Goal: Task Accomplishment & Management: Manage account settings

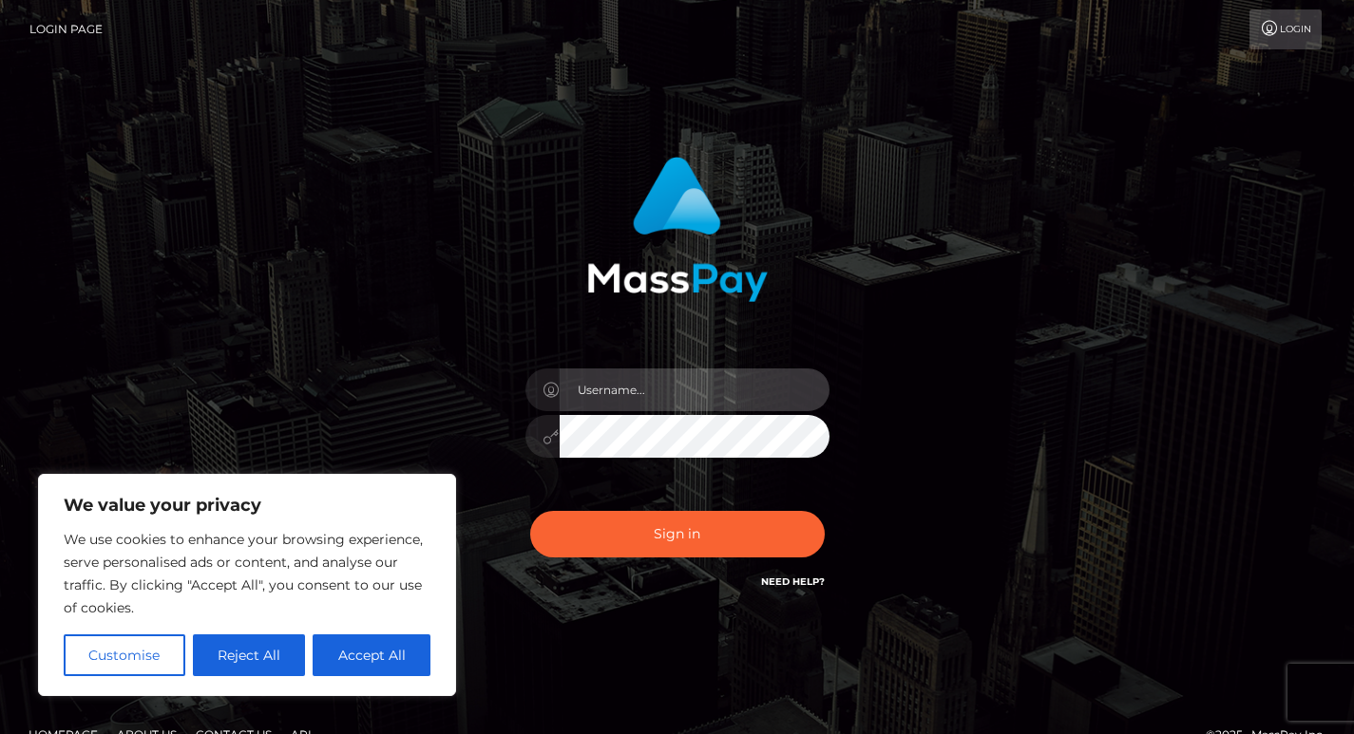
click at [675, 397] on input "text" at bounding box center [695, 390] width 270 height 43
type input "[EMAIL_ADDRESS][DOMAIN_NAME]"
click at [545, 443] on icon at bounding box center [551, 436] width 16 height 15
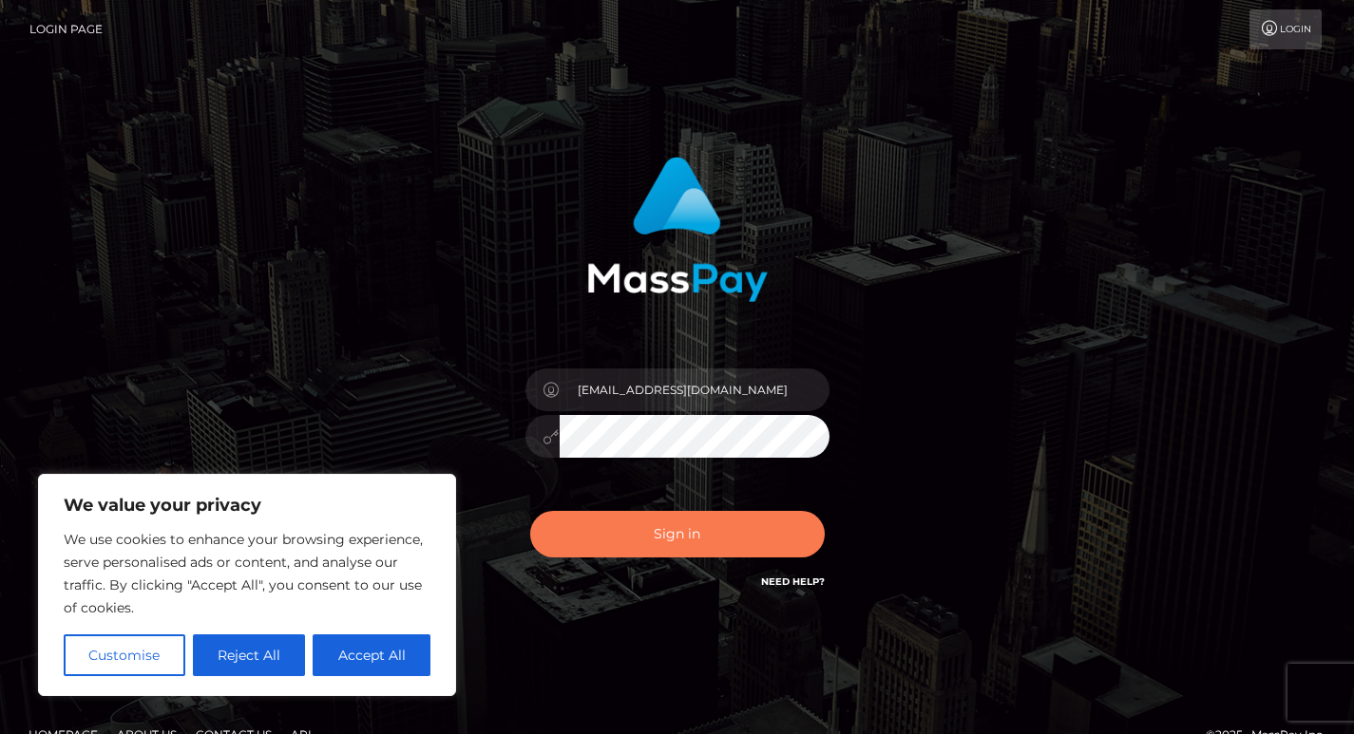
click at [591, 532] on button "Sign in" at bounding box center [677, 534] width 295 height 47
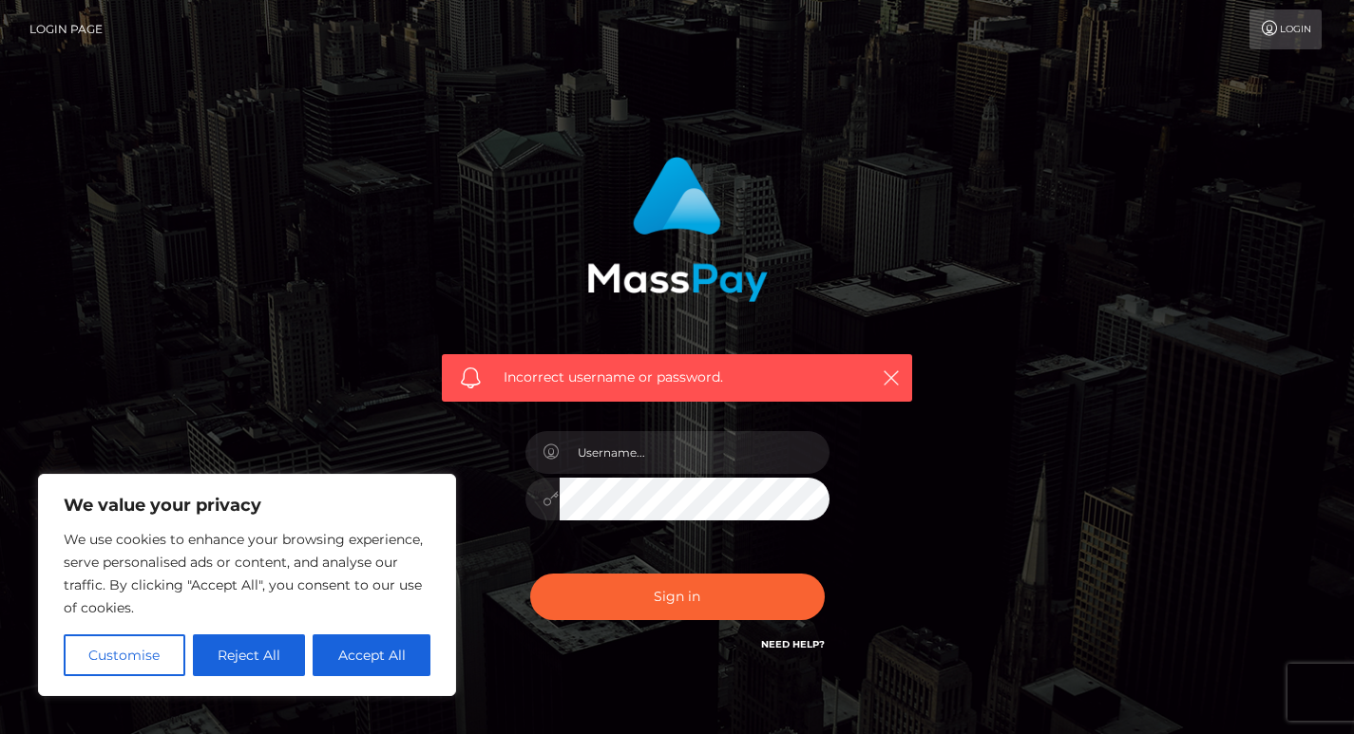
click at [785, 648] on link "Need Help?" at bounding box center [793, 644] width 64 height 12
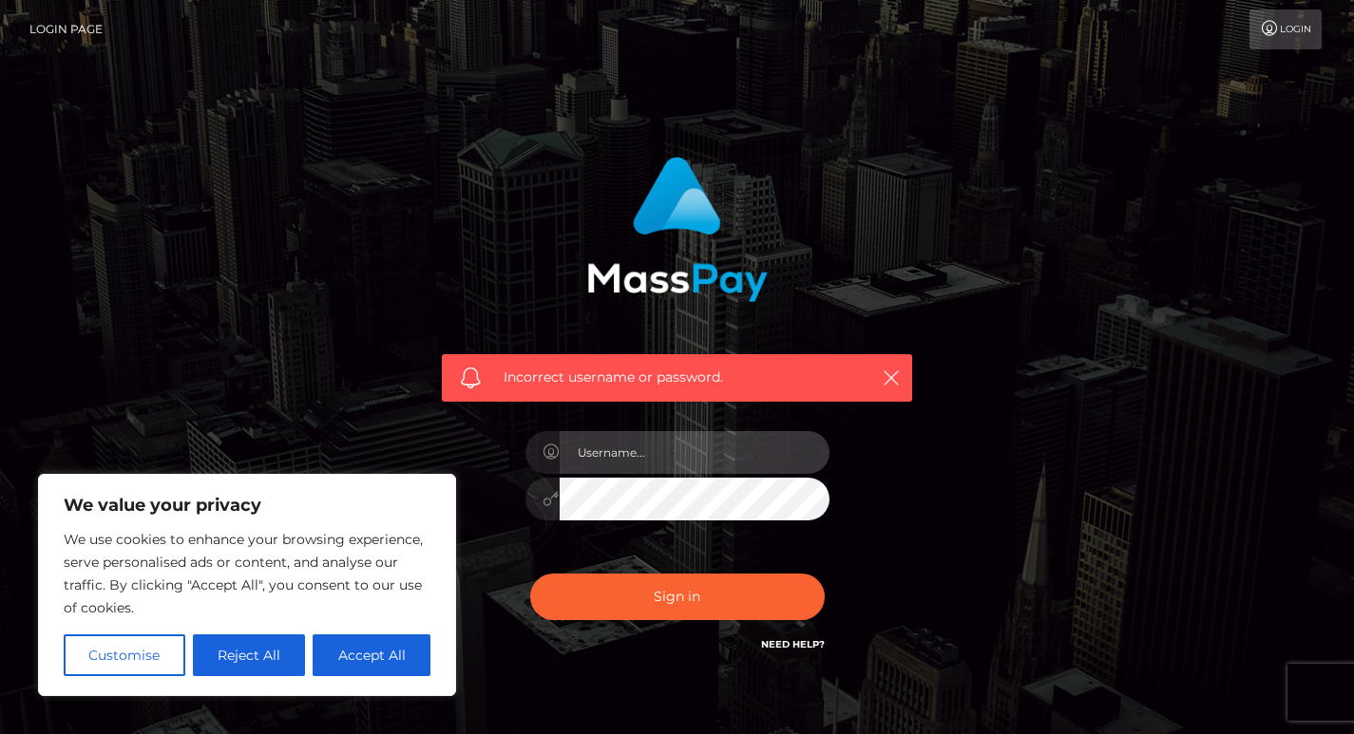
click at [647, 459] on input "text" at bounding box center [695, 452] width 270 height 43
type input "[EMAIL_ADDRESS][DOMAIN_NAME]"
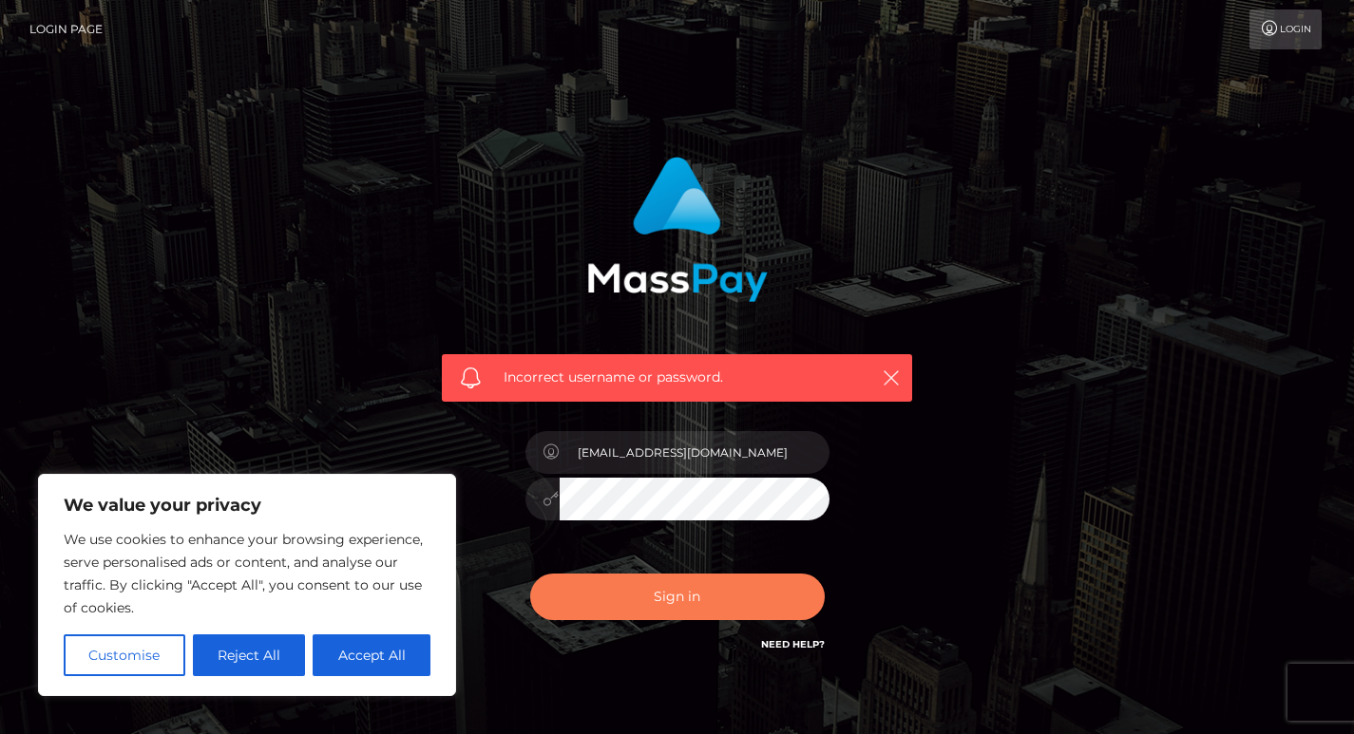
click at [683, 583] on button "Sign in" at bounding box center [677, 597] width 295 height 47
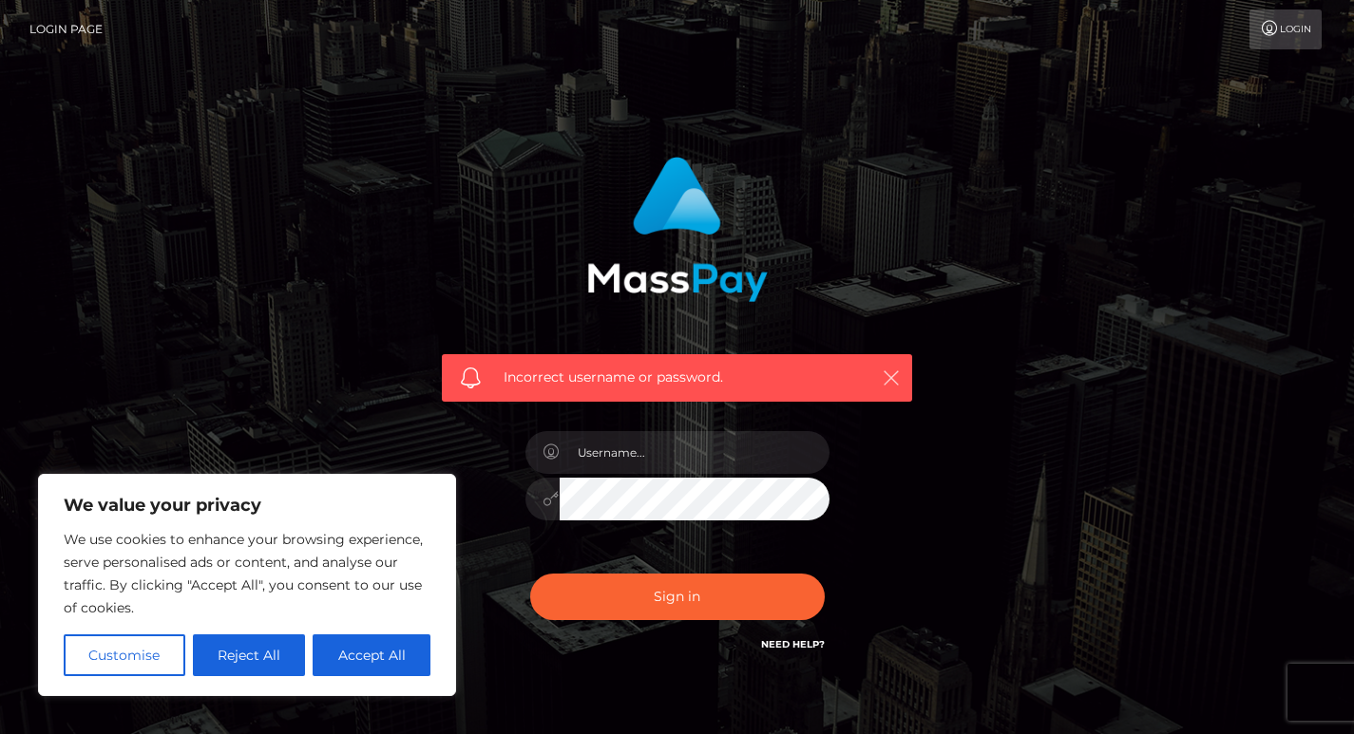
click at [887, 383] on icon "button" at bounding box center [891, 378] width 19 height 19
